Goal: Transaction & Acquisition: Subscribe to service/newsletter

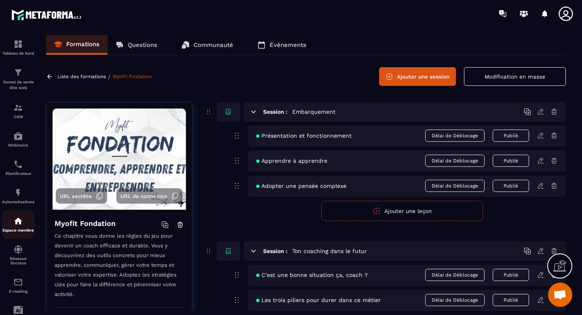
scroll to position [3862, 0]
click at [17, 287] on img at bounding box center [18, 282] width 10 height 10
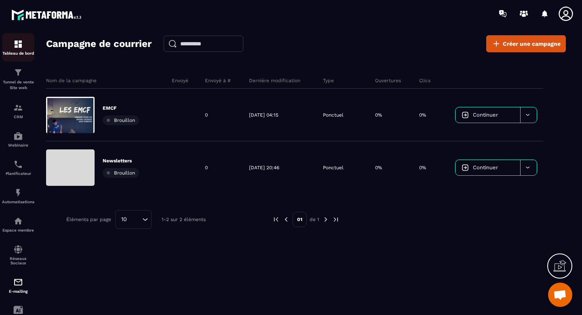
click at [20, 49] on div "Tableau de bord" at bounding box center [18, 47] width 32 height 16
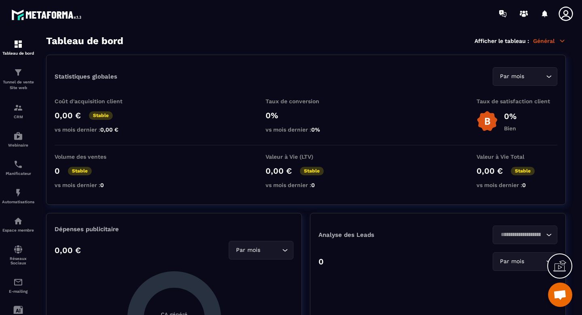
click at [565, 16] on icon at bounding box center [566, 14] width 16 height 16
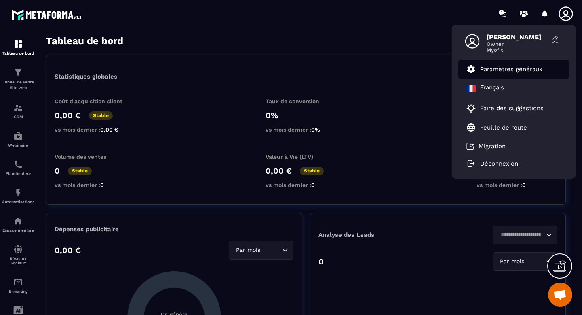
click at [508, 72] on link "Paramètres généraux" at bounding box center [505, 69] width 76 height 10
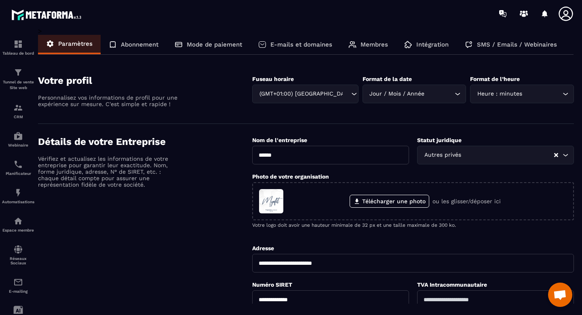
click at [310, 49] on div "E-mails et domaines" at bounding box center [295, 44] width 90 height 19
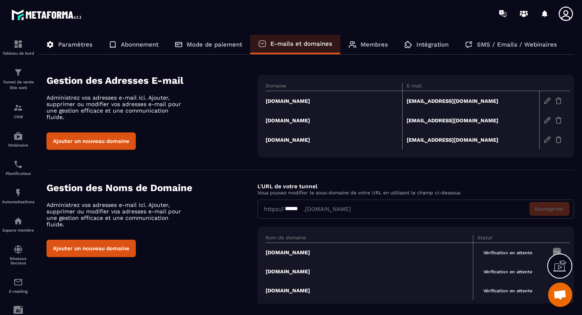
click at [426, 100] on td "[EMAIL_ADDRESS][DOMAIN_NAME]" at bounding box center [471, 101] width 137 height 20
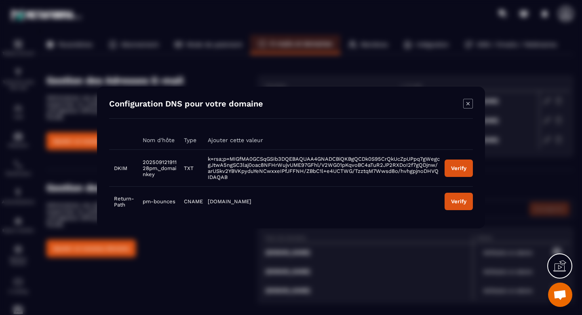
click at [458, 169] on div "Verify" at bounding box center [458, 168] width 15 height 6
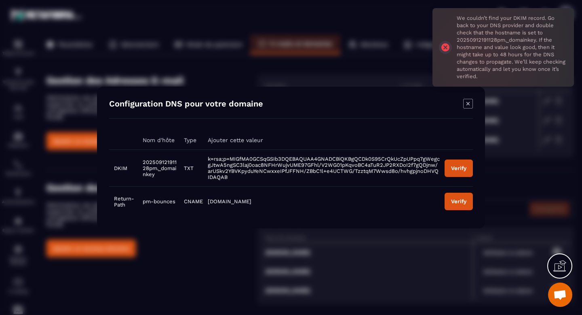
click at [447, 47] on div "We couldn’t find your DKIM record. Go back to your DNS provider and double chec…" at bounding box center [504, 47] width 142 height 78
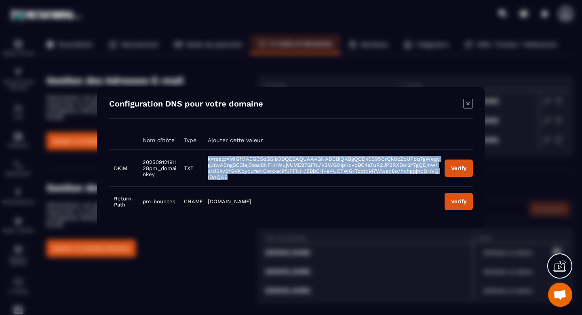
drag, startPoint x: 207, startPoint y: 158, endPoint x: 235, endPoint y: 177, distance: 33.9
click at [235, 177] on td "k=rsa;p=MIGfMA0GCSqGSIb3DQEBAQUAA4GNADCBiQKBgQCDk0S95CrQkUcZpUPpq7gWegcgJtwA5ng…" at bounding box center [321, 168] width 237 height 37
copy span "k=rsa;p=MIGfMA0GCSqGSIb3DQEBAQUAA4GNADCBiQKBgQCDk0S95CrQkUcZpUPpq7gWegcgJtwA5ng…"
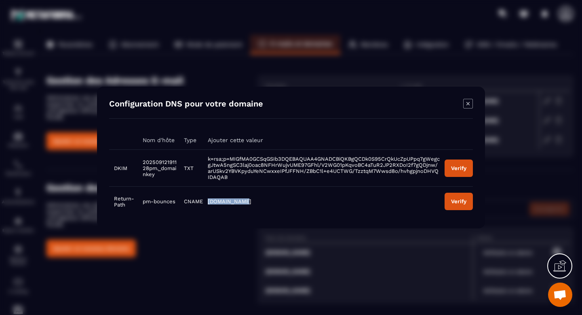
drag, startPoint x: 247, startPoint y: 203, endPoint x: 208, endPoint y: 203, distance: 39.2
click at [208, 203] on td "[DOMAIN_NAME]" at bounding box center [321, 201] width 237 height 30
copy span "[DOMAIN_NAME]"
drag, startPoint x: 142, startPoint y: 203, endPoint x: 171, endPoint y: 205, distance: 28.8
click at [171, 205] on td "pm-bounces" at bounding box center [158, 201] width 41 height 30
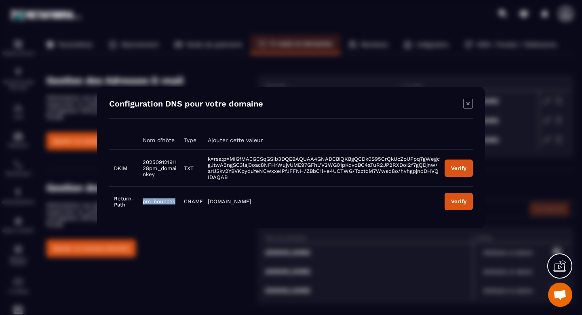
copy span "pm-bounces"
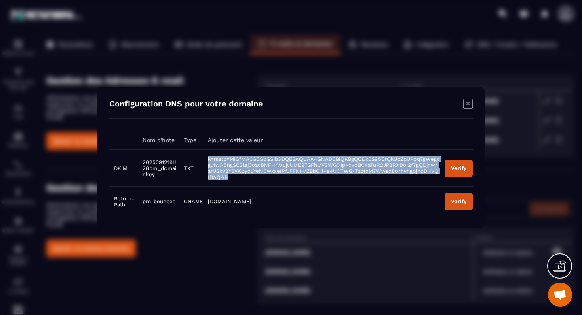
drag, startPoint x: 237, startPoint y: 181, endPoint x: 205, endPoint y: 159, distance: 38.9
click at [205, 159] on td "k=rsa;p=MIGfMA0GCSqGSIb3DQEBAQUAA4GNADCBiQKBgQCDk0S95CrQkUcZpUPpq7gWegcgJtwA5ng…" at bounding box center [321, 168] width 237 height 37
copy span "k=rsa;p=MIGfMA0GCSqGSIb3DQEBAQUAA4GNADCBiQKBgQCDk0S95CrQkUcZpUPpq7gWegcgJtwA5ng…"
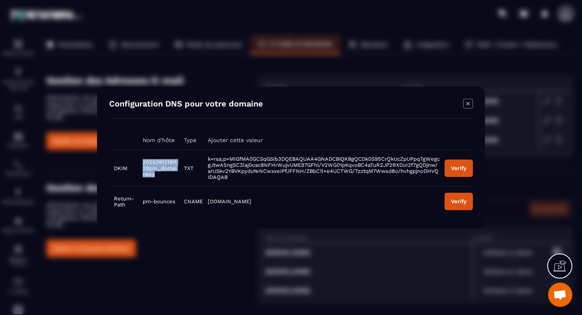
drag, startPoint x: 158, startPoint y: 177, endPoint x: 141, endPoint y: 162, distance: 22.1
click at [141, 162] on td "20250912191128pm._domainkey" at bounding box center [158, 168] width 41 height 37
copy span "20250912191128pm._domainkey"
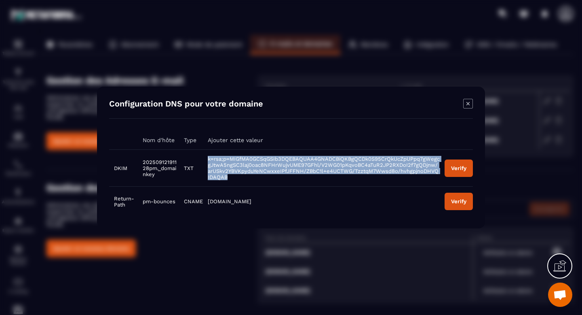
drag, startPoint x: 232, startPoint y: 178, endPoint x: 206, endPoint y: 159, distance: 31.8
click at [206, 159] on td "k=rsa;p=MIGfMA0GCSqGSIb3DQEBAQUAA4GNADCBiQKBgQCDk0S95CrQkUcZpUPpq7gWegcgJtwA5ng…" at bounding box center [321, 168] width 237 height 37
copy span "k=rsa;p=MIGfMA0GCSqGSIb3DQEBAQUAA4GNADCBiQKBgQCDk0S95CrQkUcZpUPpq7gWegcgJtwA5ng…"
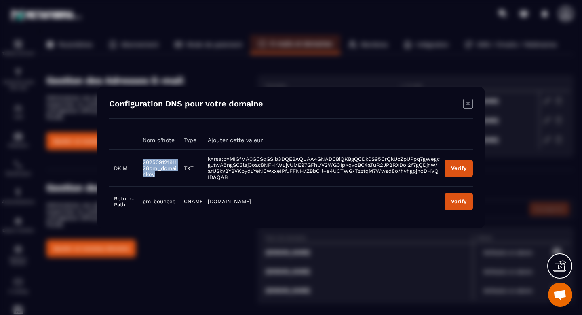
drag, startPoint x: 160, startPoint y: 176, endPoint x: 141, endPoint y: 162, distance: 23.4
click at [141, 162] on td "20250912191128pm._domainkey" at bounding box center [158, 168] width 41 height 37
copy span "20250912191128pm._domainkey"
click at [458, 168] on div "Verify" at bounding box center [458, 168] width 15 height 6
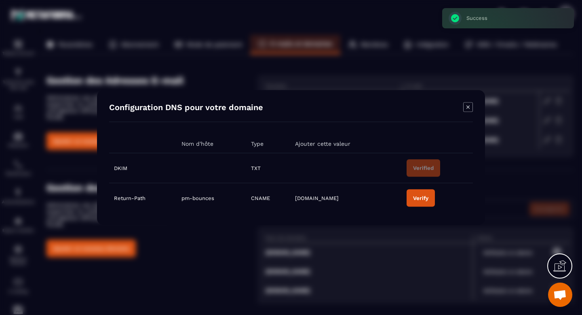
click at [427, 201] on div "Verify" at bounding box center [420, 198] width 15 height 6
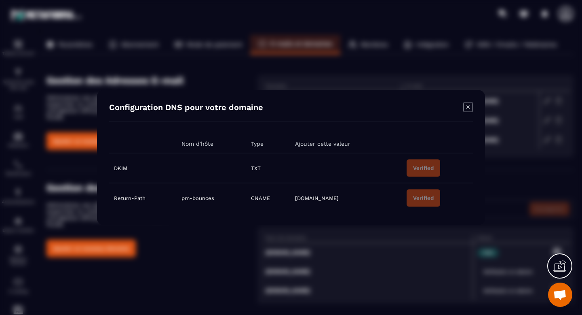
click at [468, 106] on icon "Modal window" at bounding box center [468, 106] width 3 height 3
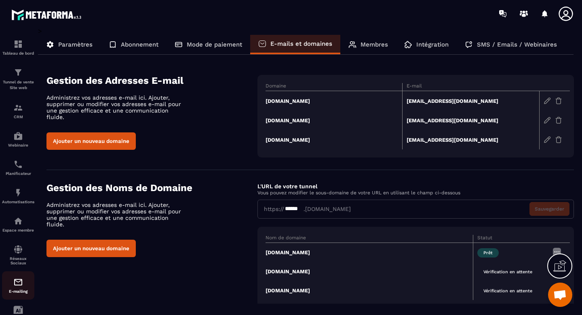
click at [20, 283] on img at bounding box center [18, 282] width 10 height 10
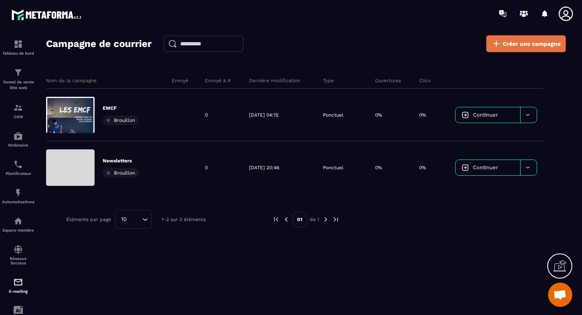
click at [515, 45] on span "Créer une campagne" at bounding box center [532, 44] width 58 height 8
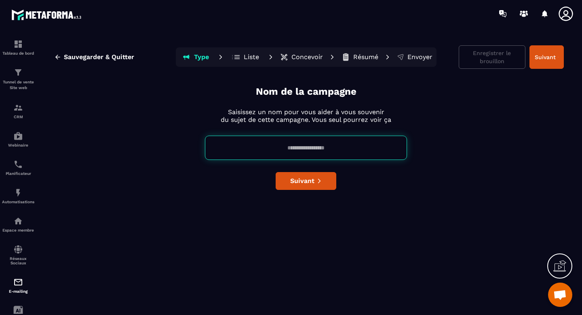
click at [288, 149] on input at bounding box center [306, 147] width 202 height 24
type input "****"
click at [296, 182] on span "Suivant" at bounding box center [302, 181] width 24 height 8
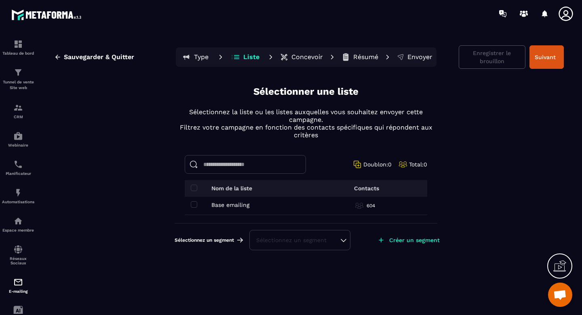
click at [256, 163] on input at bounding box center [245, 164] width 121 height 19
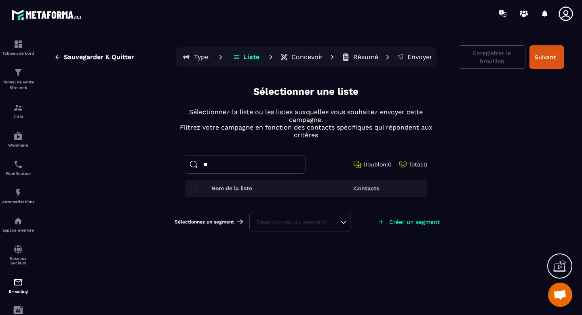
type input "*"
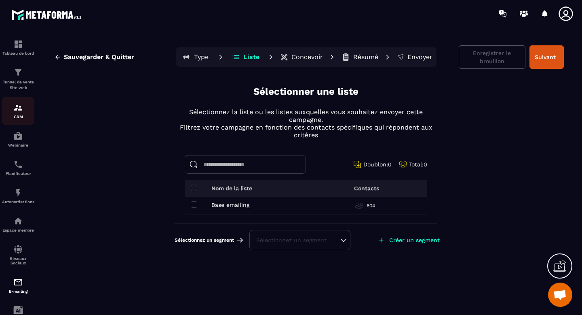
click at [18, 110] on img at bounding box center [18, 108] width 10 height 10
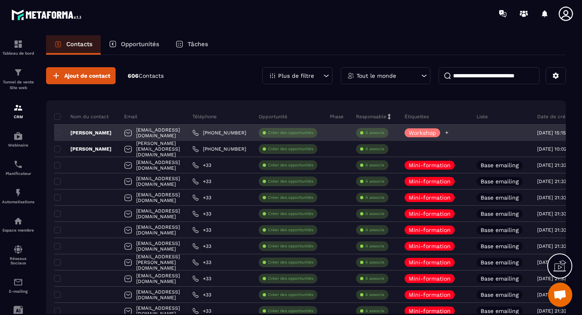
click at [450, 133] on icon at bounding box center [446, 132] width 5 height 5
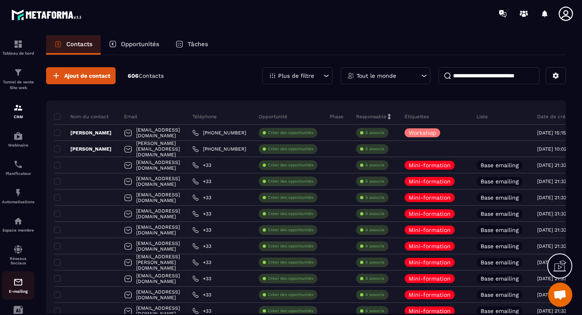
click at [9, 291] on div "E-mailing" at bounding box center [18, 285] width 32 height 16
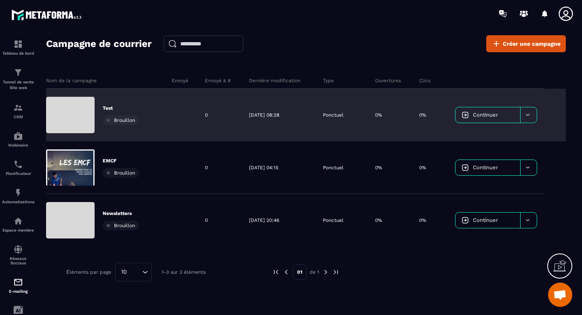
click at [485, 117] on span "Continuer" at bounding box center [485, 115] width 25 height 6
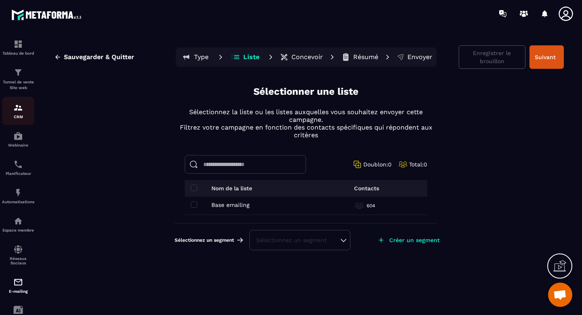
click at [17, 114] on div "CRM" at bounding box center [18, 111] width 32 height 16
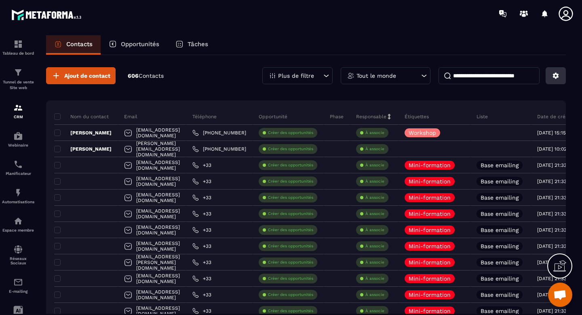
click at [561, 80] on button at bounding box center [556, 75] width 20 height 17
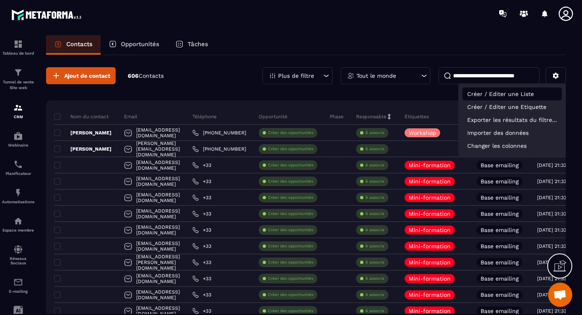
click at [533, 92] on p "Créer / Editer une Liste" at bounding box center [512, 93] width 99 height 13
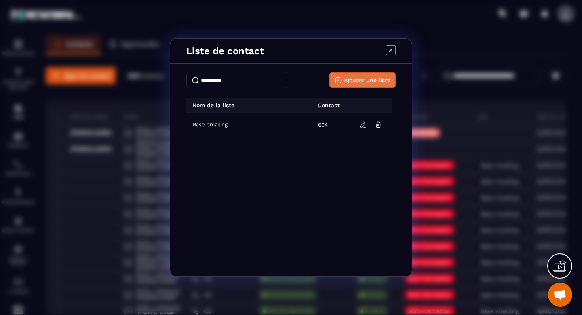
click at [349, 86] on button "Ajouter une liste" at bounding box center [363, 79] width 66 height 15
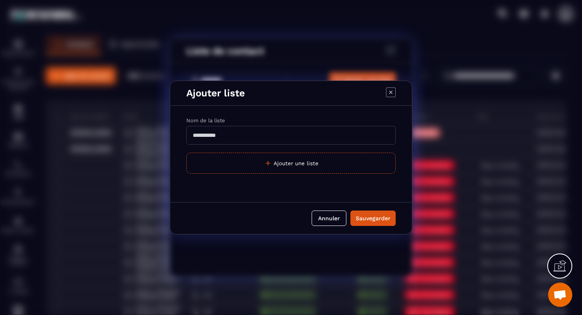
click at [247, 140] on input "Modal window" at bounding box center [291, 135] width 210 height 19
type input "****"
click at [375, 220] on div "Sauvegarder" at bounding box center [373, 218] width 35 height 8
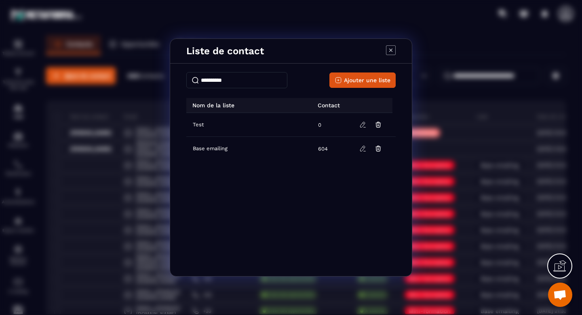
click at [392, 52] on icon "Modal window" at bounding box center [391, 50] width 10 height 10
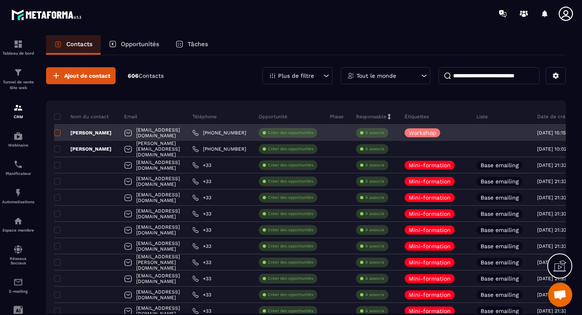
click at [59, 133] on span at bounding box center [57, 132] width 6 height 6
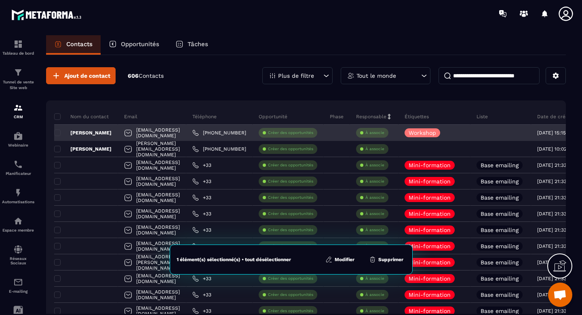
click at [525, 131] on div at bounding box center [501, 133] width 61 height 16
click at [186, 133] on div "[EMAIL_ADDRESS][DOMAIN_NAME]" at bounding box center [152, 133] width 68 height 16
click at [56, 130] on span at bounding box center [57, 132] width 6 height 6
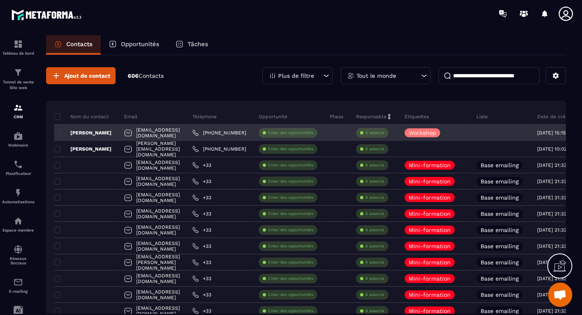
click at [102, 132] on div "[PERSON_NAME]" at bounding box center [86, 133] width 64 height 16
click at [155, 133] on div "[EMAIL_ADDRESS][DOMAIN_NAME]" at bounding box center [152, 133] width 68 height 16
click at [133, 134] on div "[EMAIL_ADDRESS][DOMAIN_NAME]" at bounding box center [152, 133] width 68 height 16
click at [124, 134] on div at bounding box center [128, 133] width 8 height 15
click at [313, 133] on p "Créer des opportunités" at bounding box center [290, 133] width 45 height 6
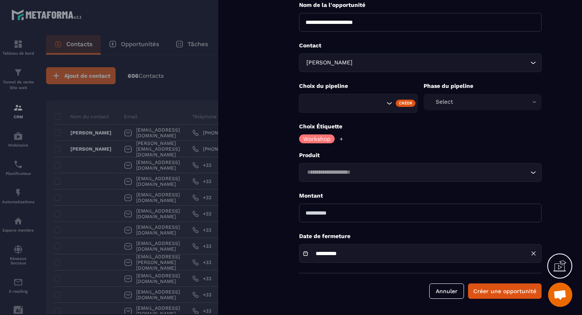
scroll to position [15, 0]
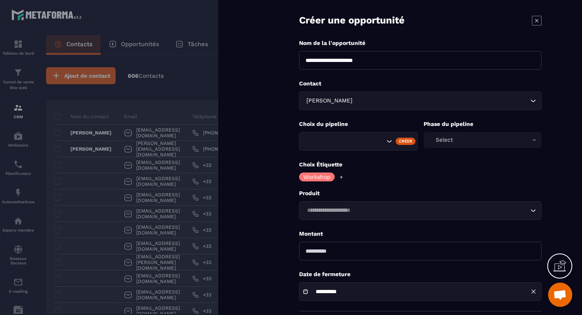
click at [386, 145] on div "Search for option" at bounding box center [358, 141] width 119 height 19
click at [464, 139] on div "Select" at bounding box center [483, 140] width 119 height 16
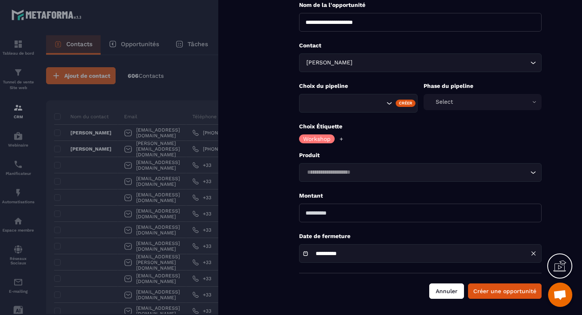
click at [451, 298] on button "Annuler" at bounding box center [447, 290] width 35 height 15
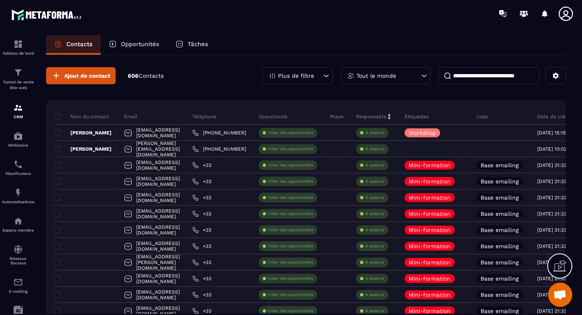
click at [203, 44] on p "Tâches" at bounding box center [198, 43] width 21 height 7
click at [138, 45] on p "Opportunités" at bounding box center [140, 43] width 38 height 7
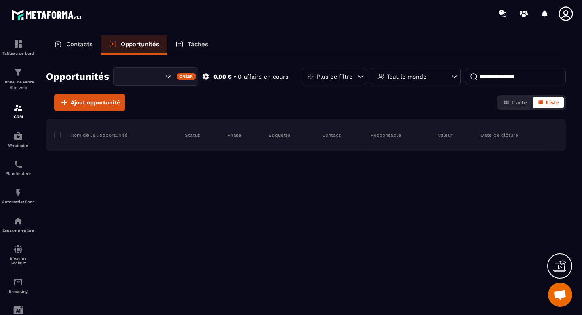
click at [74, 49] on div "Contacts" at bounding box center [73, 44] width 55 height 19
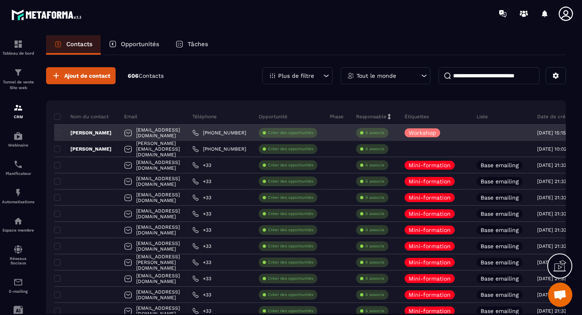
click at [307, 133] on p "Créer des opportunités" at bounding box center [290, 133] width 45 height 6
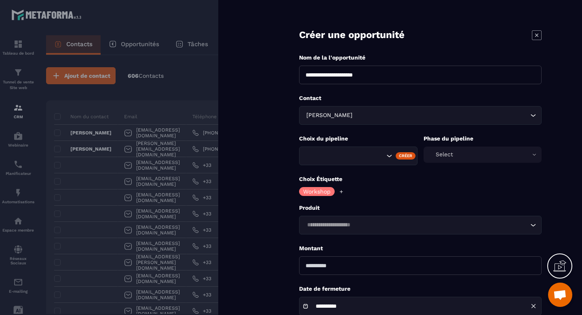
click at [533, 118] on icon "Search for option" at bounding box center [533, 115] width 8 height 8
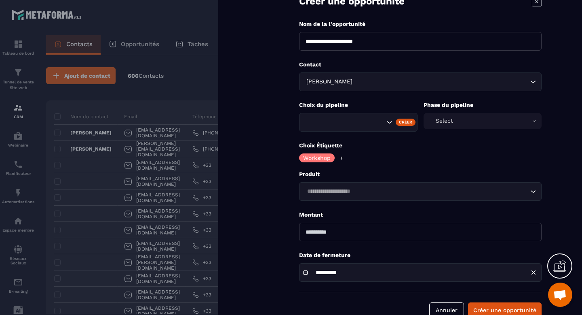
scroll to position [53, 0]
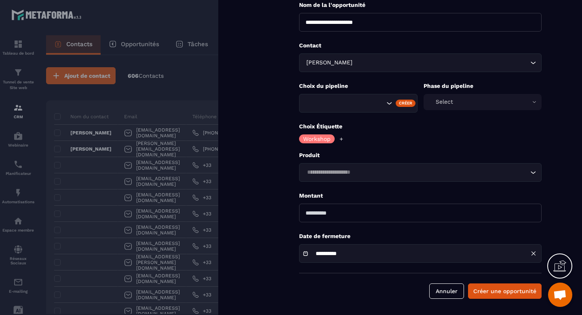
click at [356, 174] on input "Search for option" at bounding box center [417, 172] width 224 height 9
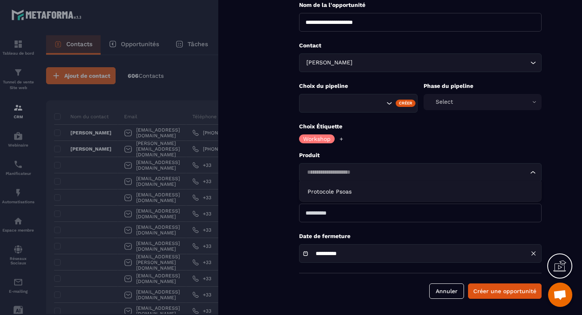
click at [356, 174] on input "Search for option" at bounding box center [417, 172] width 224 height 9
click at [362, 154] on p "Produit" at bounding box center [420, 155] width 243 height 8
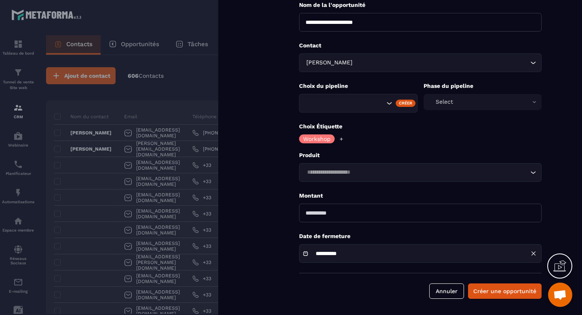
click at [341, 139] on icon at bounding box center [341, 138] width 5 height 5
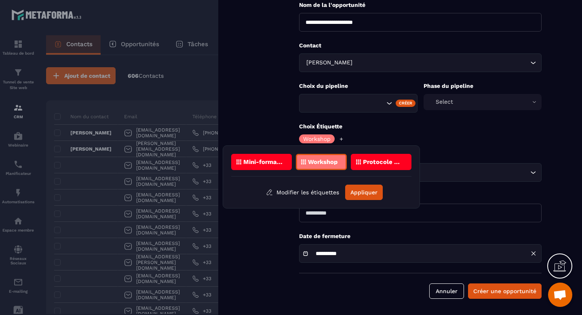
click at [460, 147] on form "**********" at bounding box center [421, 130] width 324 height 367
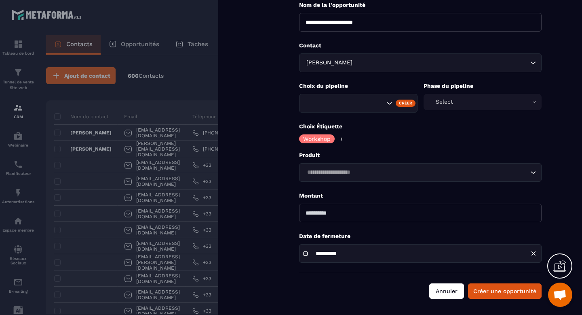
click at [442, 297] on button "Annuler" at bounding box center [447, 290] width 35 height 15
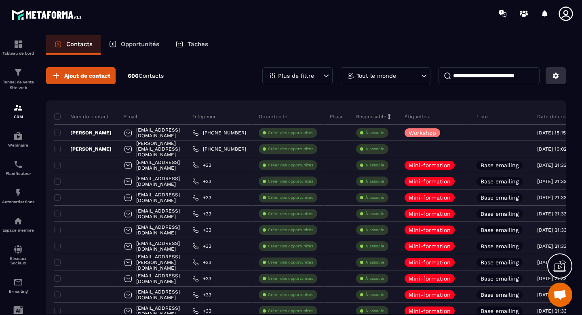
click at [555, 82] on button at bounding box center [556, 75] width 20 height 17
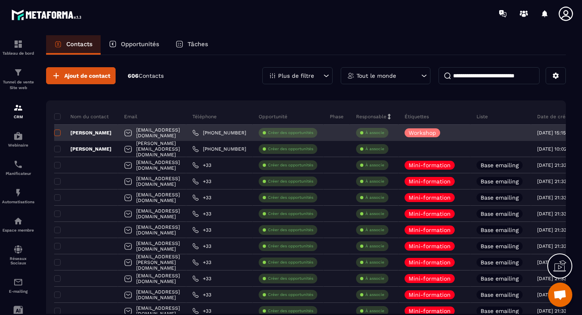
click at [58, 132] on span at bounding box center [57, 132] width 6 height 6
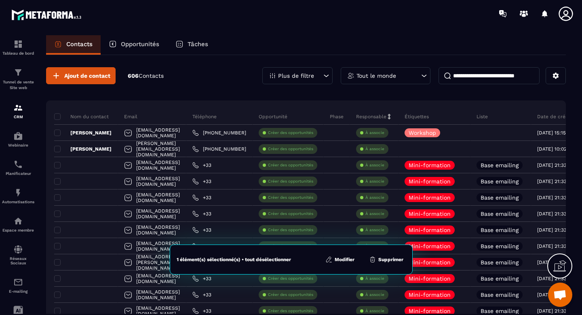
click at [334, 260] on button "Modifier" at bounding box center [340, 259] width 34 height 8
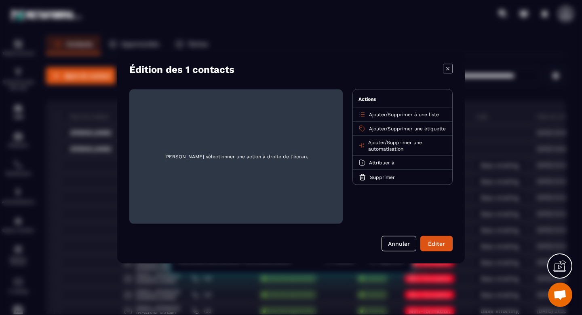
click at [402, 113] on span "Supprimer à une liste" at bounding box center [413, 115] width 51 height 6
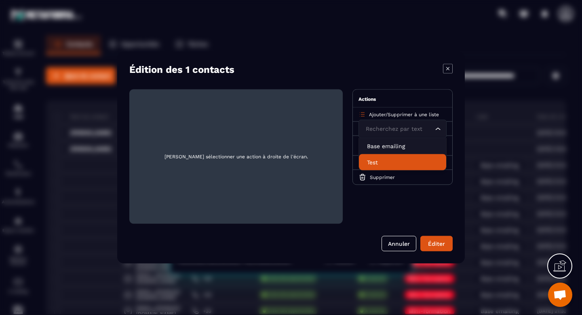
click at [381, 161] on p "Test" at bounding box center [402, 162] width 71 height 8
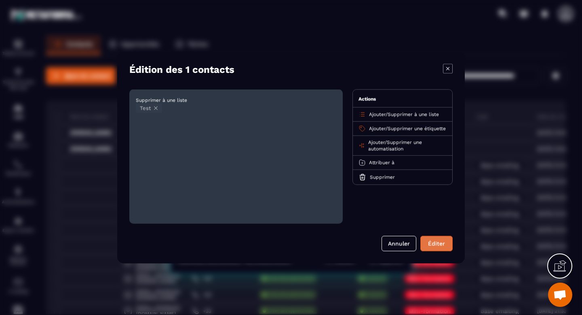
click at [443, 247] on button "Éditer" at bounding box center [437, 243] width 32 height 15
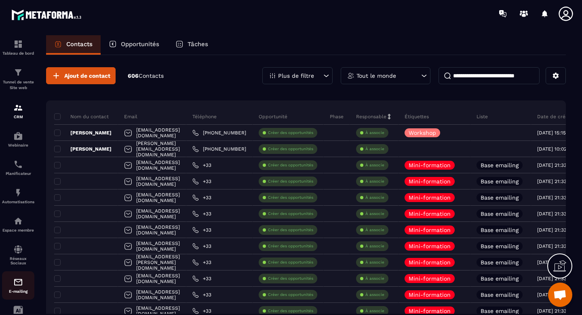
click at [11, 290] on div "E-mailing" at bounding box center [18, 285] width 32 height 16
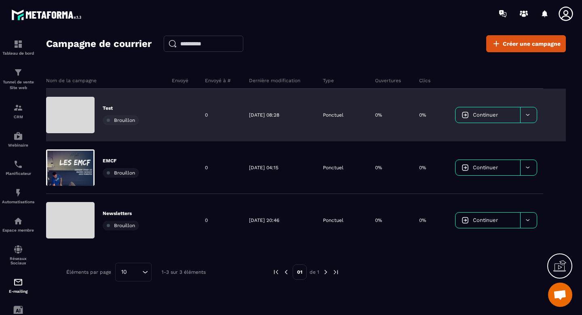
click at [490, 120] on link "Continuer" at bounding box center [488, 114] width 65 height 15
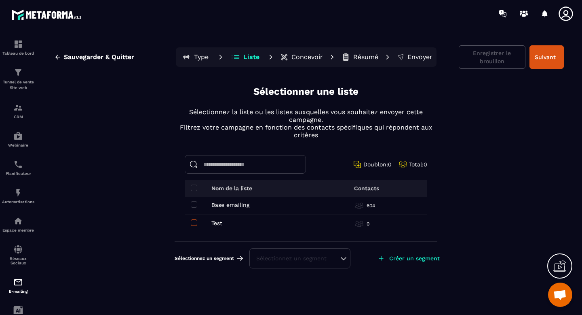
click at [195, 225] on span at bounding box center [194, 222] width 6 height 6
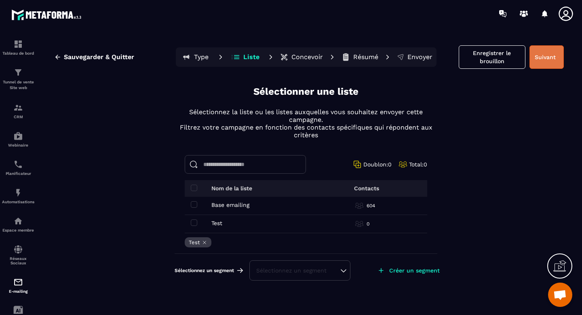
click at [549, 63] on button "Suivant" at bounding box center [547, 56] width 34 height 23
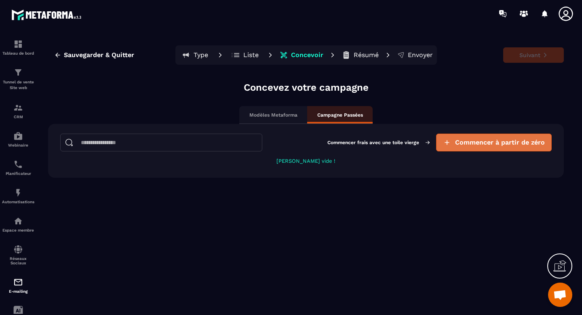
click at [483, 146] on span "Commencer à partir de zéro" at bounding box center [500, 142] width 90 height 8
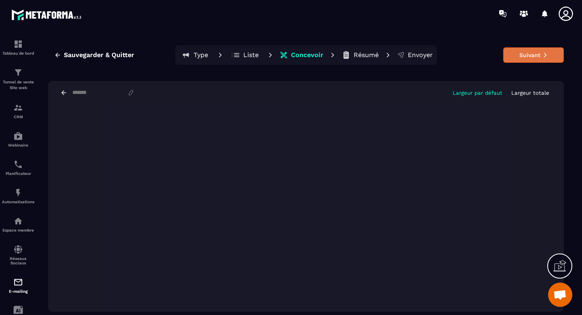
click at [524, 59] on button "Suivant" at bounding box center [534, 54] width 61 height 15
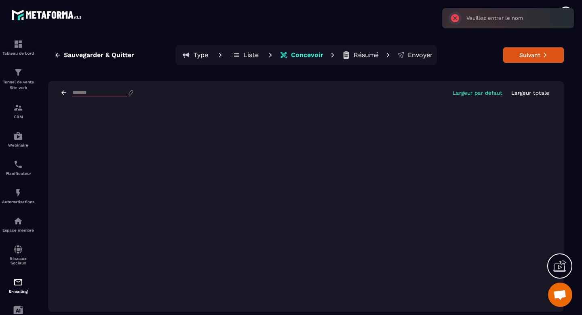
click at [105, 93] on input at bounding box center [100, 92] width 56 height 7
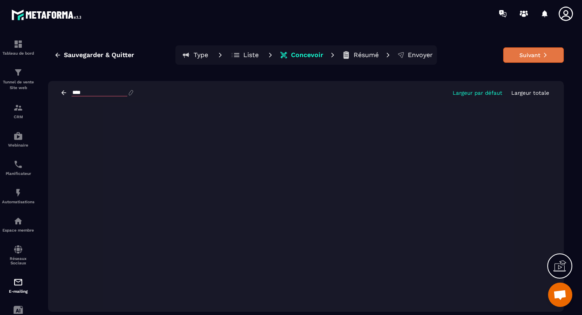
type input "****"
click at [527, 53] on button "Suivant" at bounding box center [534, 54] width 61 height 15
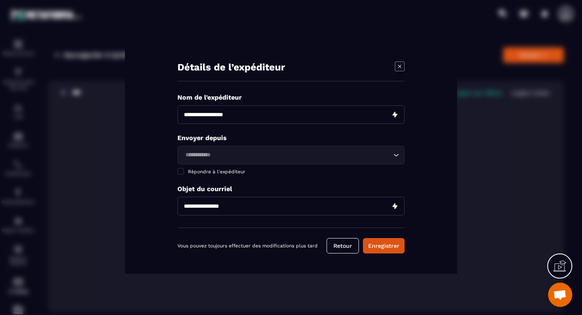
click at [392, 158] on div "Loading..." at bounding box center [291, 155] width 227 height 19
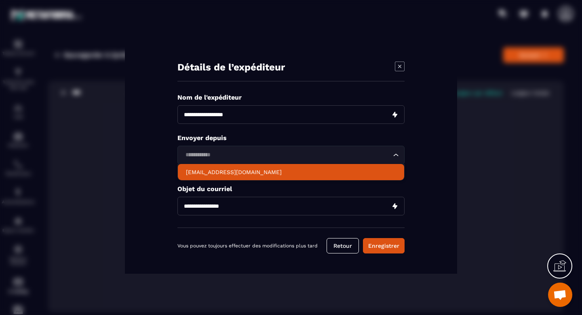
click at [283, 174] on p "[EMAIL_ADDRESS][DOMAIN_NAME]" at bounding box center [291, 172] width 210 height 8
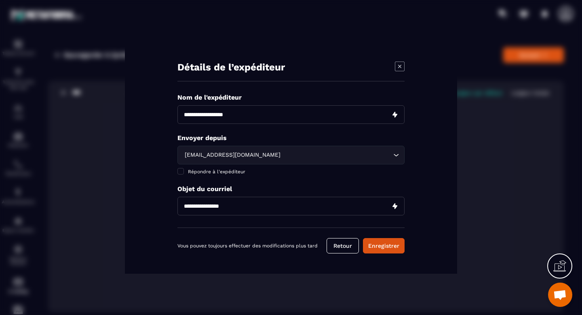
click at [277, 209] on input "Modal window" at bounding box center [291, 206] width 227 height 19
type input "****"
click at [353, 118] on input "Modal window" at bounding box center [291, 114] width 227 height 19
type input "******"
click at [385, 246] on button "Enregistrer" at bounding box center [384, 245] width 42 height 15
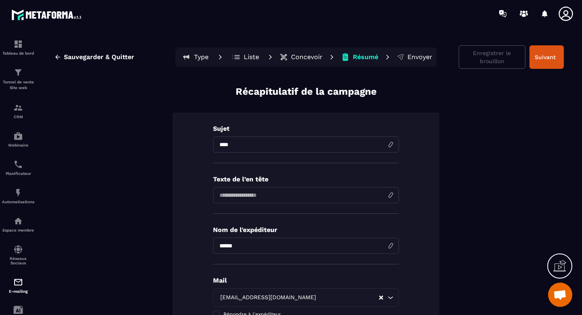
click at [262, 196] on input at bounding box center [306, 195] width 186 height 16
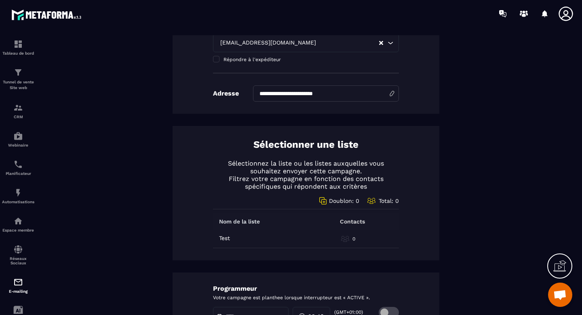
scroll to position [378, 0]
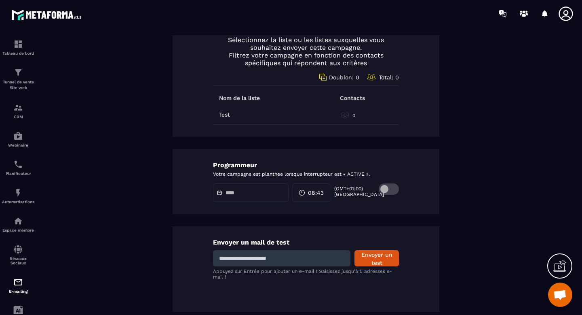
type input "**********"
click at [263, 256] on input at bounding box center [282, 258] width 138 height 16
type input "**********"
click at [368, 260] on button "Envoyer un test" at bounding box center [377, 258] width 44 height 16
click at [16, 49] on div "Tableau de bord" at bounding box center [18, 47] width 32 height 16
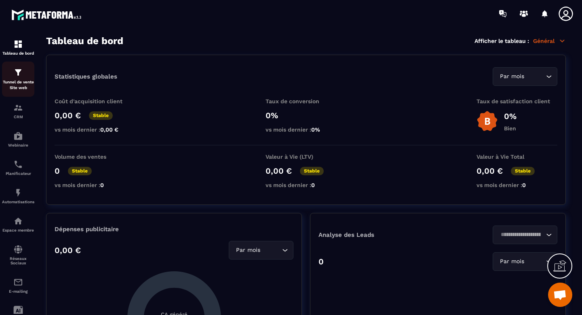
click at [15, 78] on div "Tunnel de vente Site web" at bounding box center [18, 79] width 32 height 23
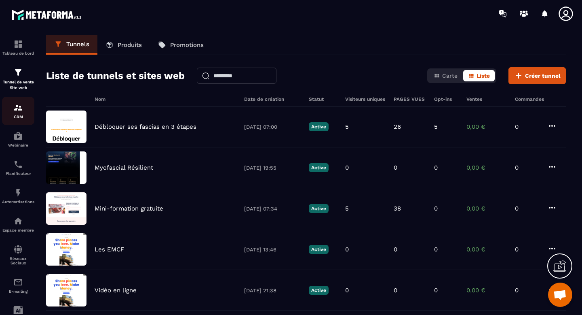
click at [19, 115] on p "CRM" at bounding box center [18, 116] width 32 height 4
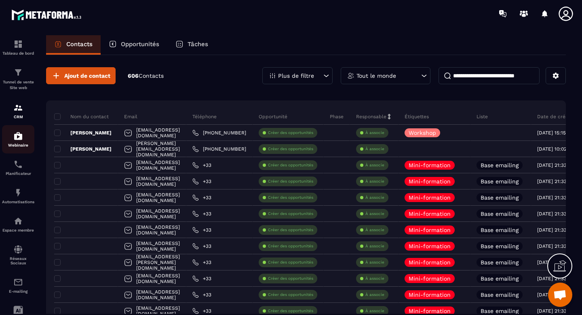
click at [15, 142] on div "Webinaire" at bounding box center [18, 139] width 32 height 16
click at [17, 197] on img at bounding box center [18, 193] width 10 height 10
